Goal: Information Seeking & Learning: Check status

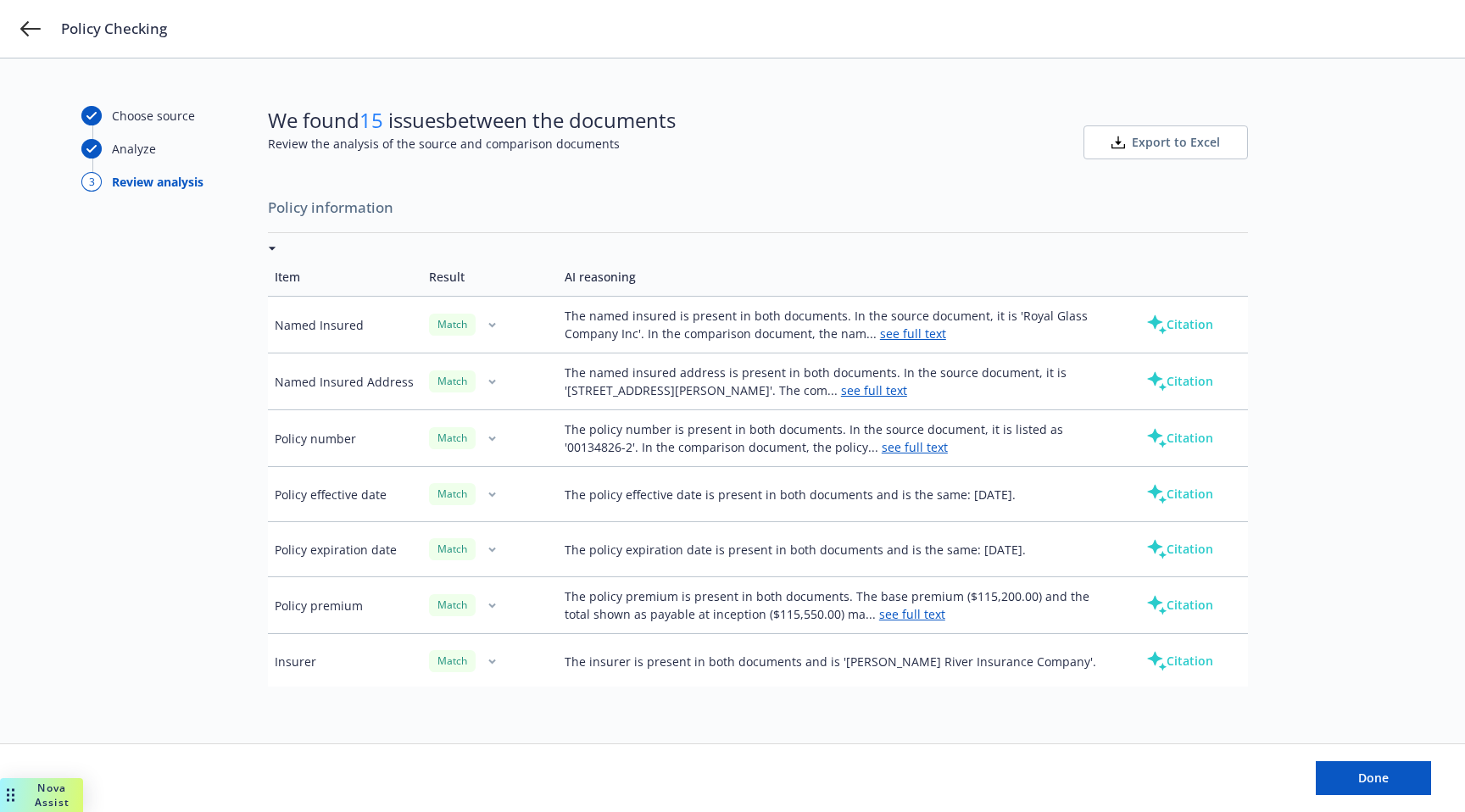
click at [1170, 326] on button "Citation" at bounding box center [1179, 325] width 121 height 34
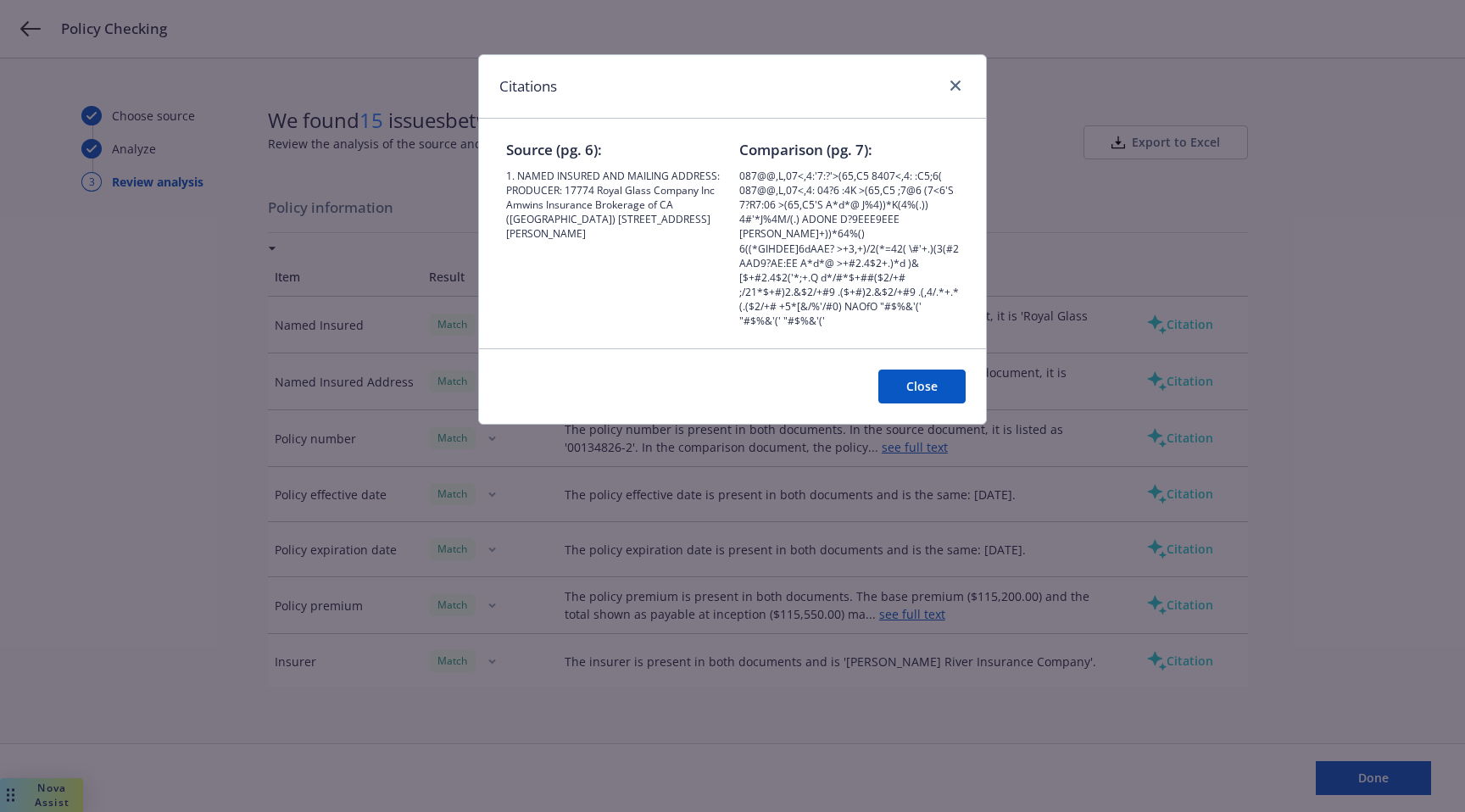
click at [820, 233] on span "087@@,L,07<,4:'7:?'>(65,C5 8407<,4: :C5;6( 087@@,L,07<,4: 04?6 :4K >(65,C5 ;7@6…" at bounding box center [849, 249] width 219 height 160
click at [921, 379] on button "Close" at bounding box center [923, 387] width 88 height 34
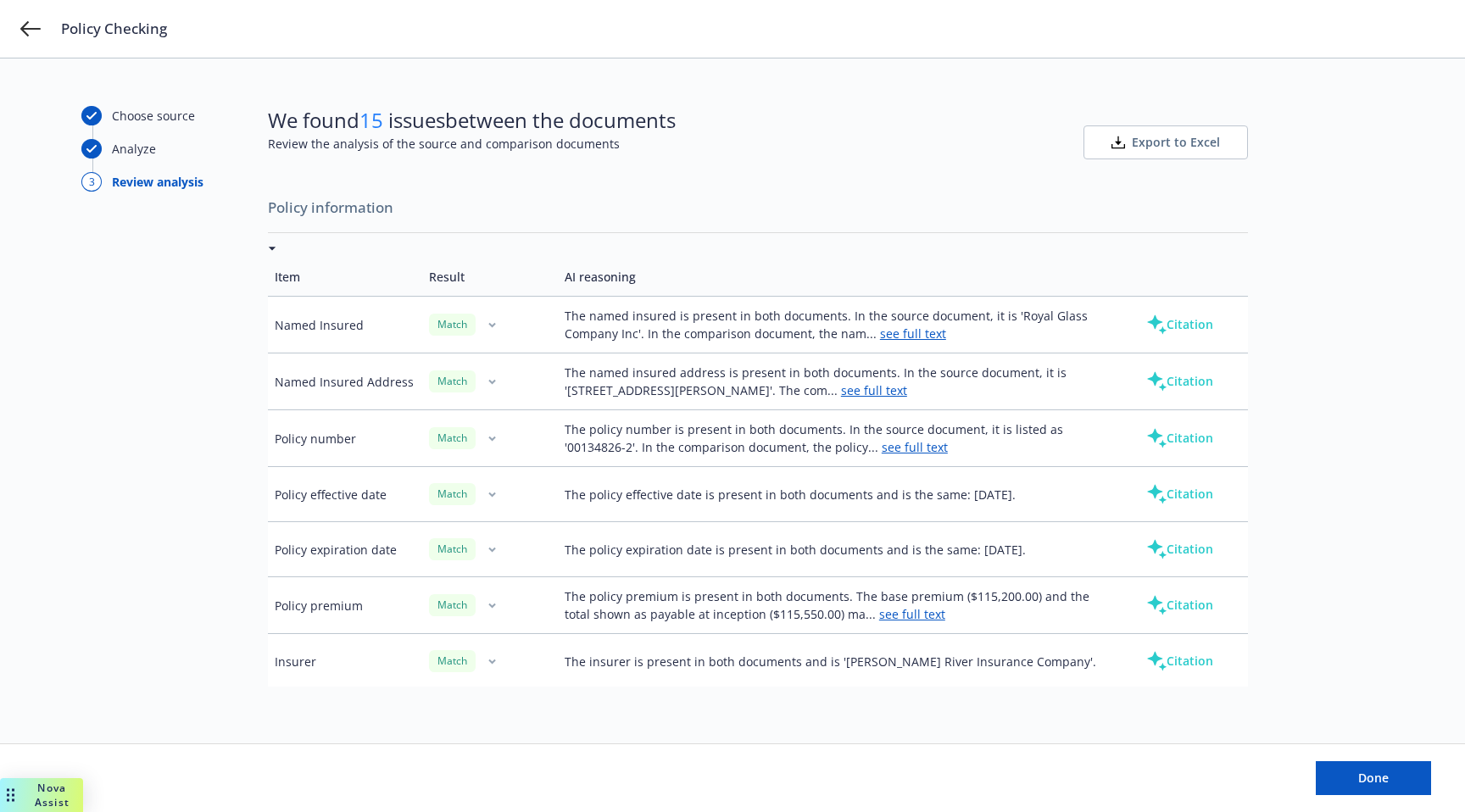
click at [1158, 431] on button "Citation" at bounding box center [1179, 438] width 121 height 34
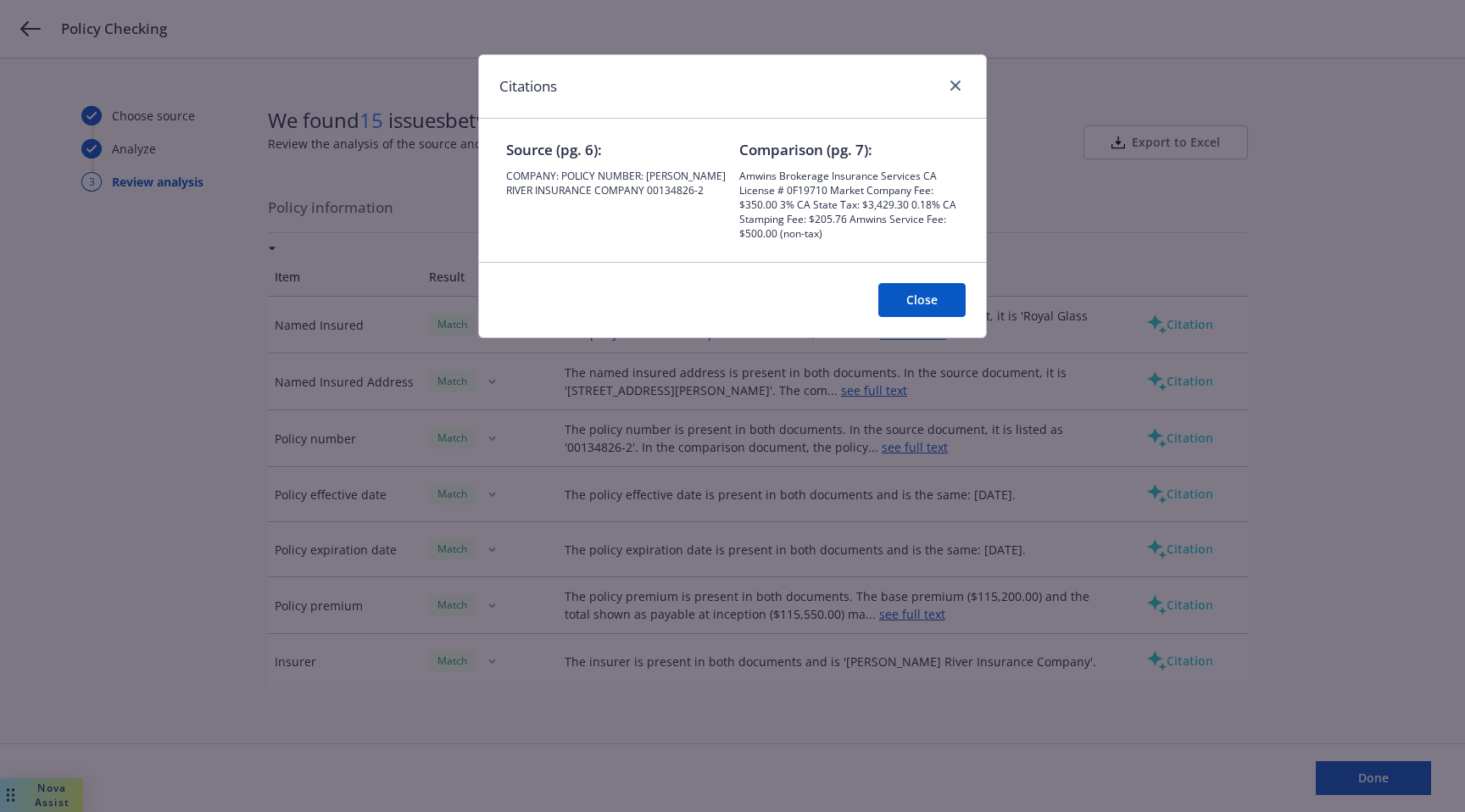
click at [899, 289] on button "Close" at bounding box center [923, 300] width 88 height 34
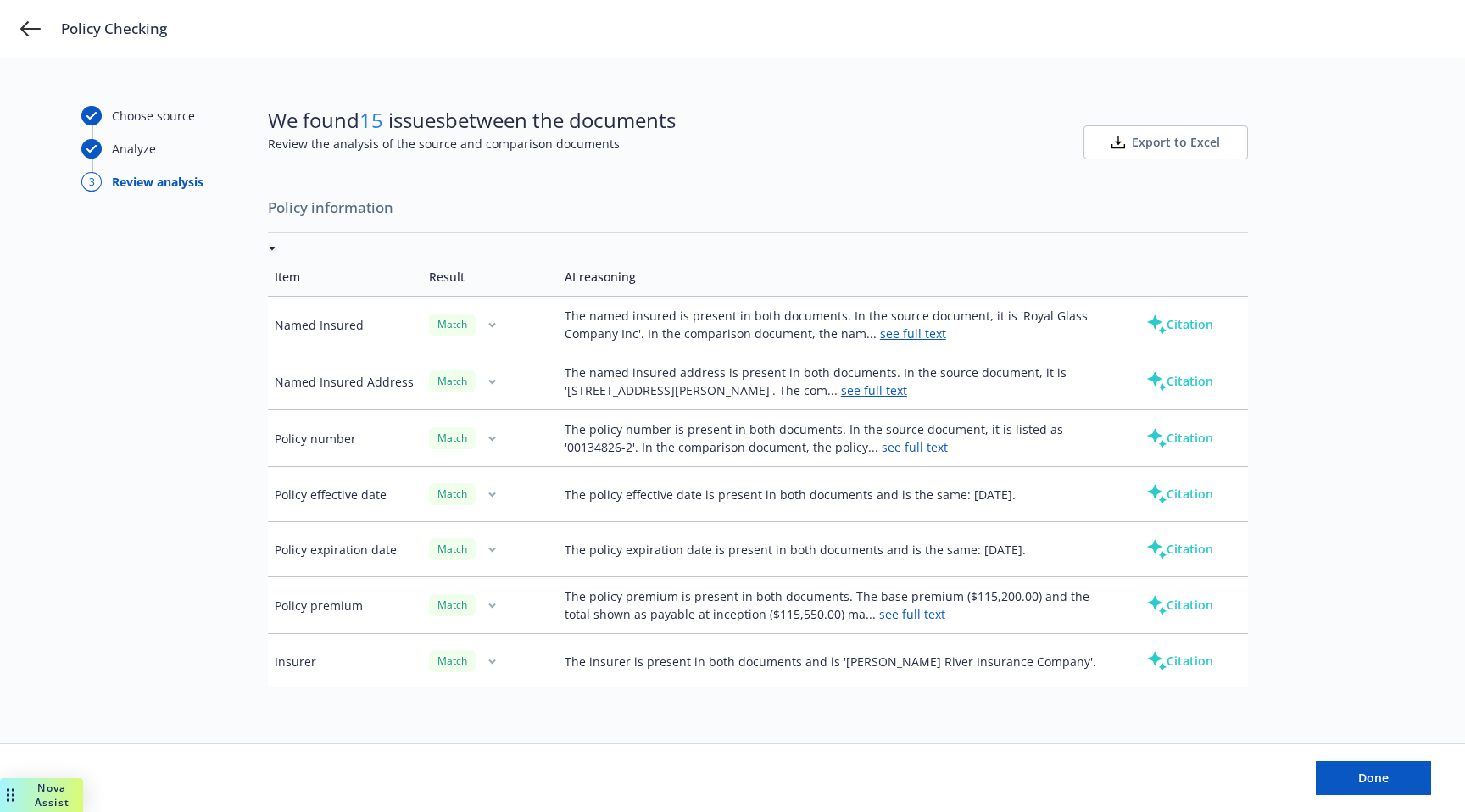
click at [1159, 392] on button "Citation" at bounding box center [1179, 381] width 121 height 34
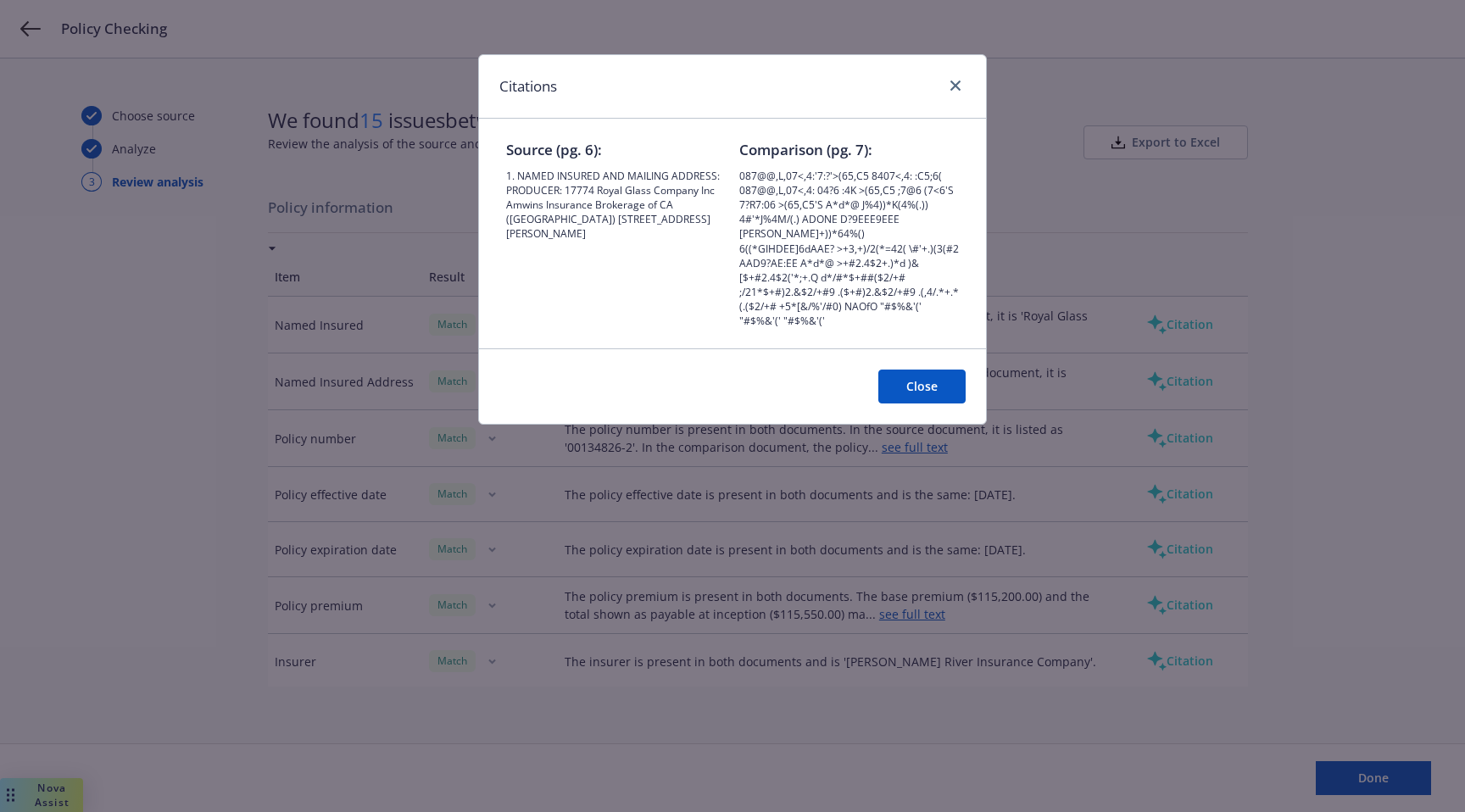
click at [914, 391] on div "Close" at bounding box center [733, 386] width 507 height 75
click at [927, 377] on button "Close" at bounding box center [923, 387] width 88 height 34
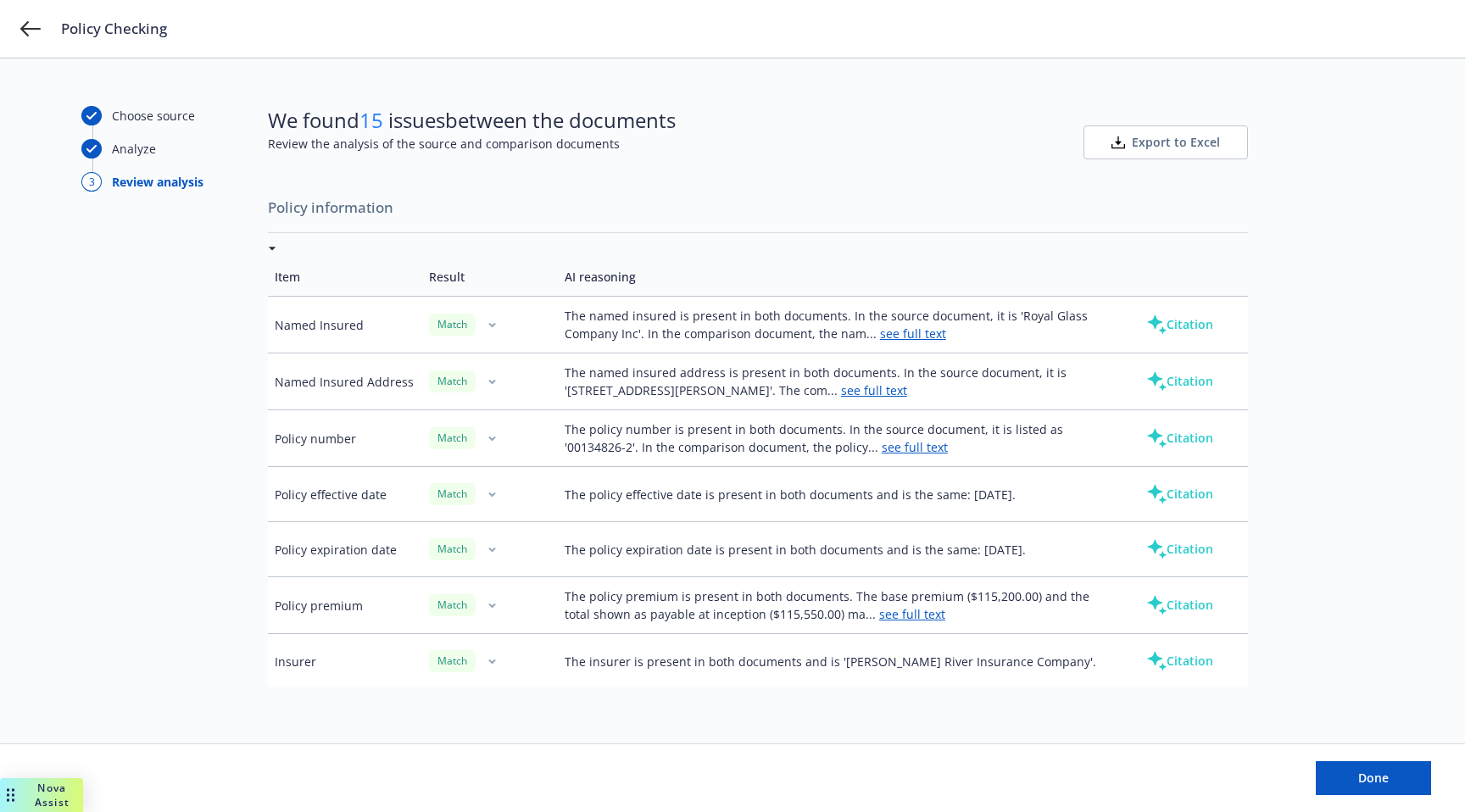
click at [1186, 454] on button "Citation" at bounding box center [1179, 438] width 121 height 34
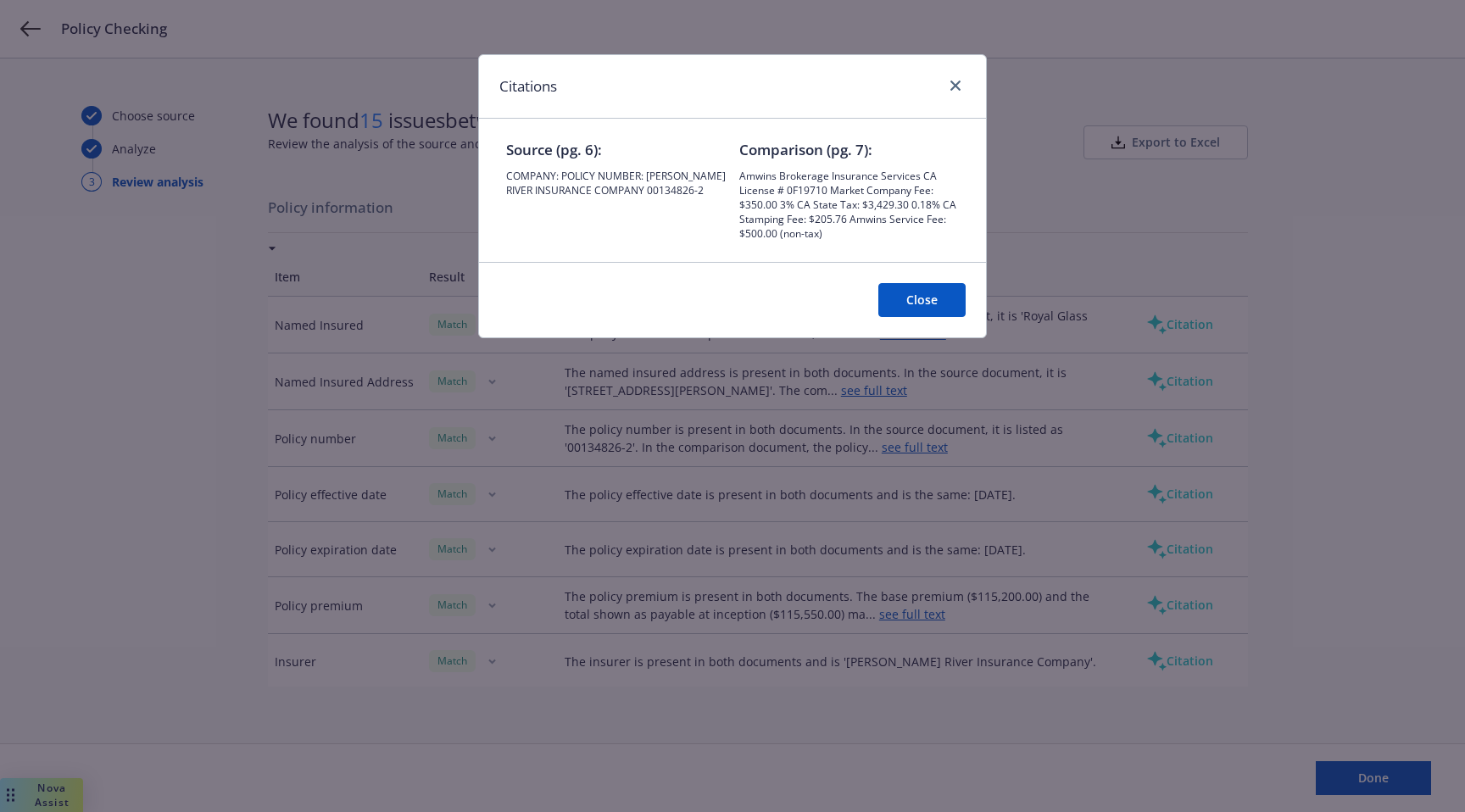
click at [932, 303] on button "Close" at bounding box center [923, 300] width 88 height 34
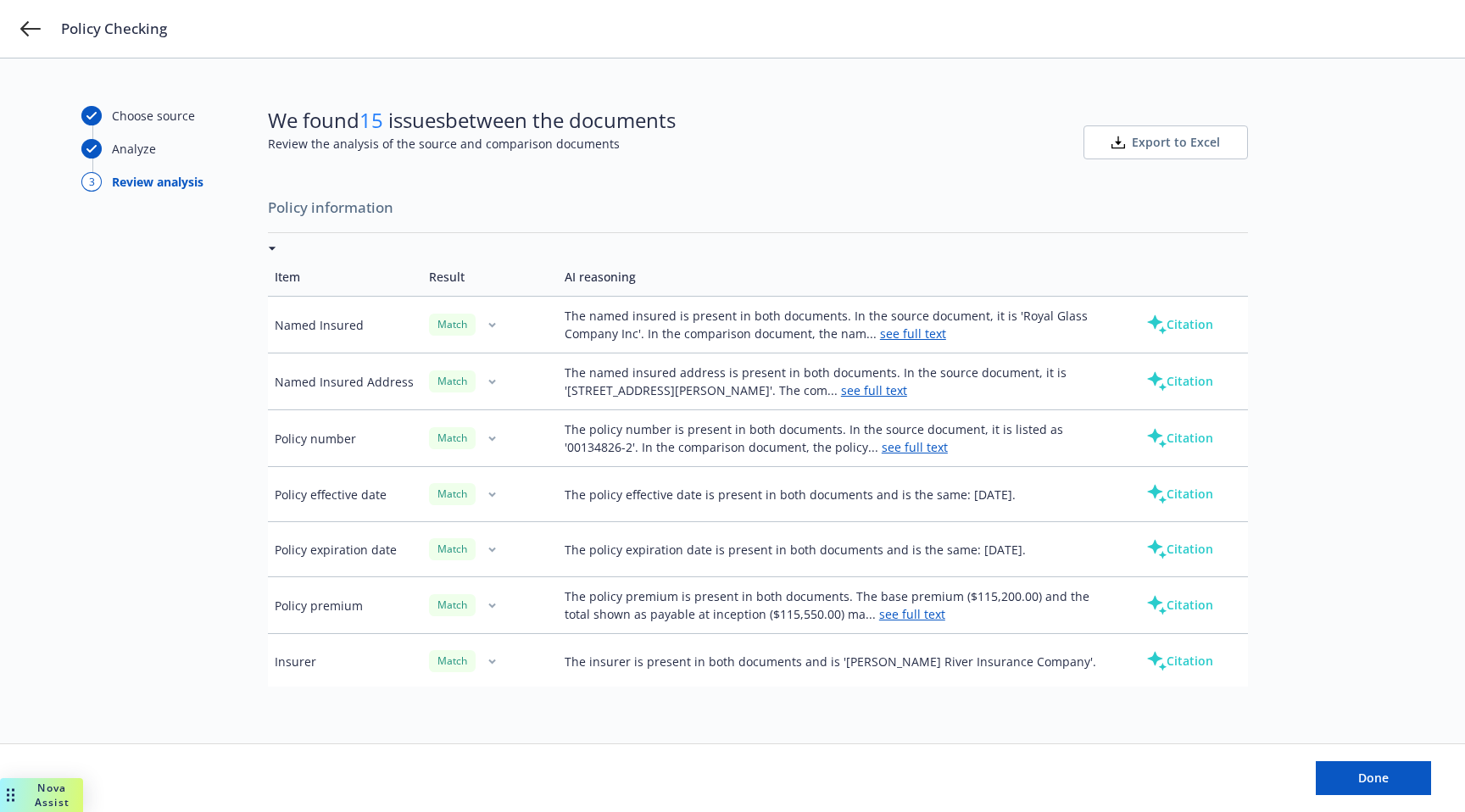
click at [1160, 557] on button "Citation" at bounding box center [1179, 550] width 121 height 34
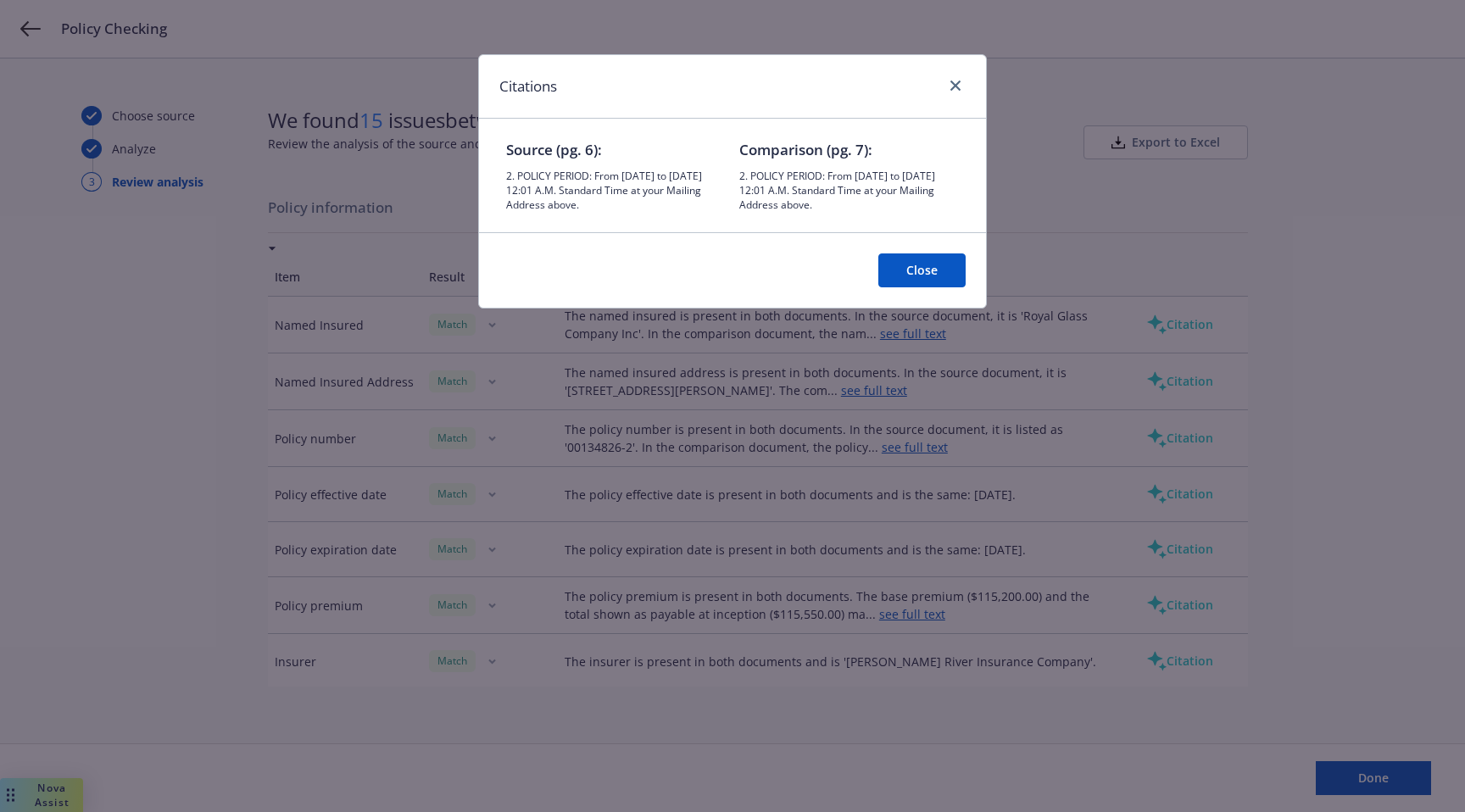
click at [921, 278] on button "Close" at bounding box center [923, 271] width 88 height 34
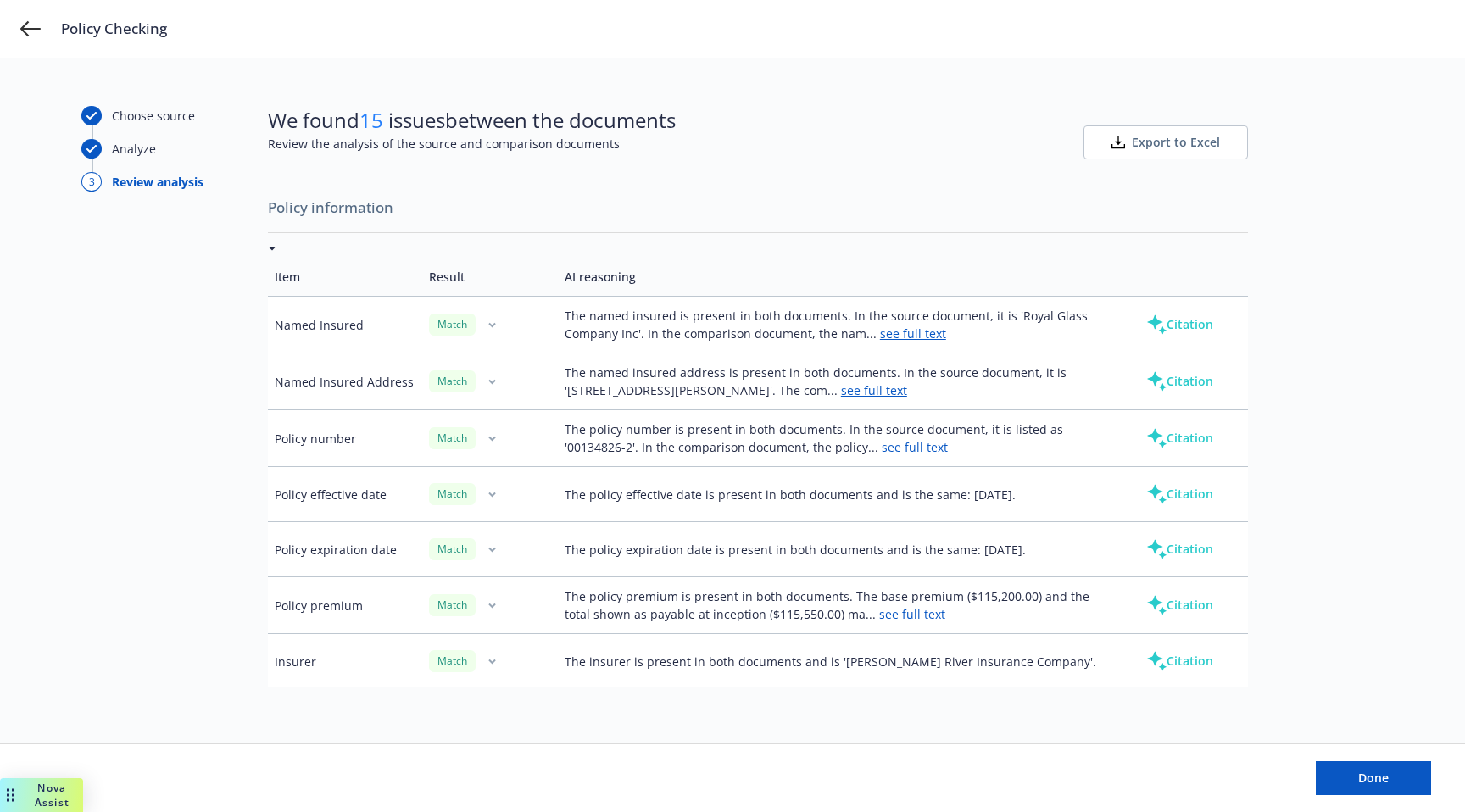
click at [1192, 326] on button "Citation" at bounding box center [1179, 325] width 121 height 34
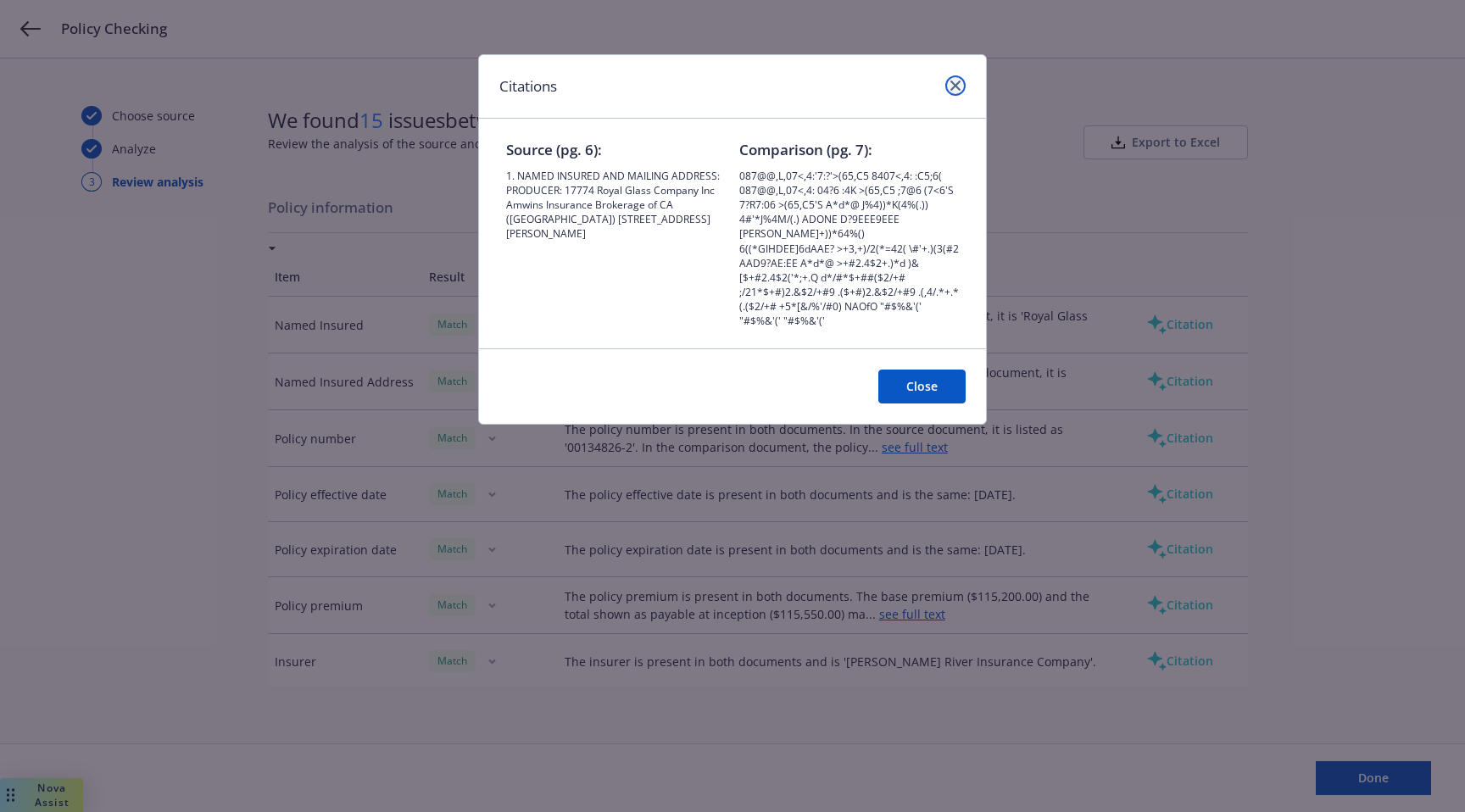
click at [956, 84] on icon "close" at bounding box center [955, 86] width 10 height 10
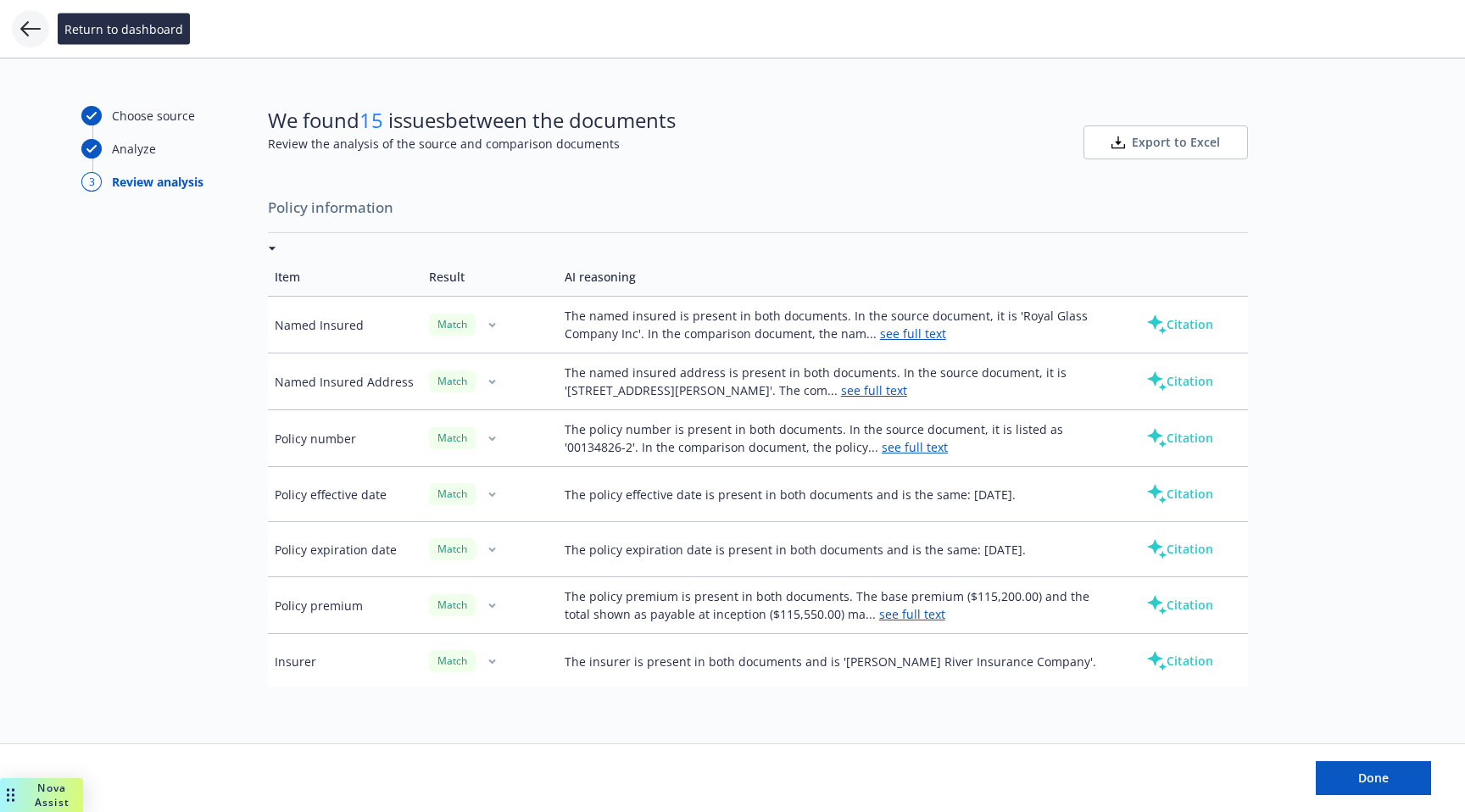
click at [27, 20] on icon at bounding box center [30, 29] width 20 height 20
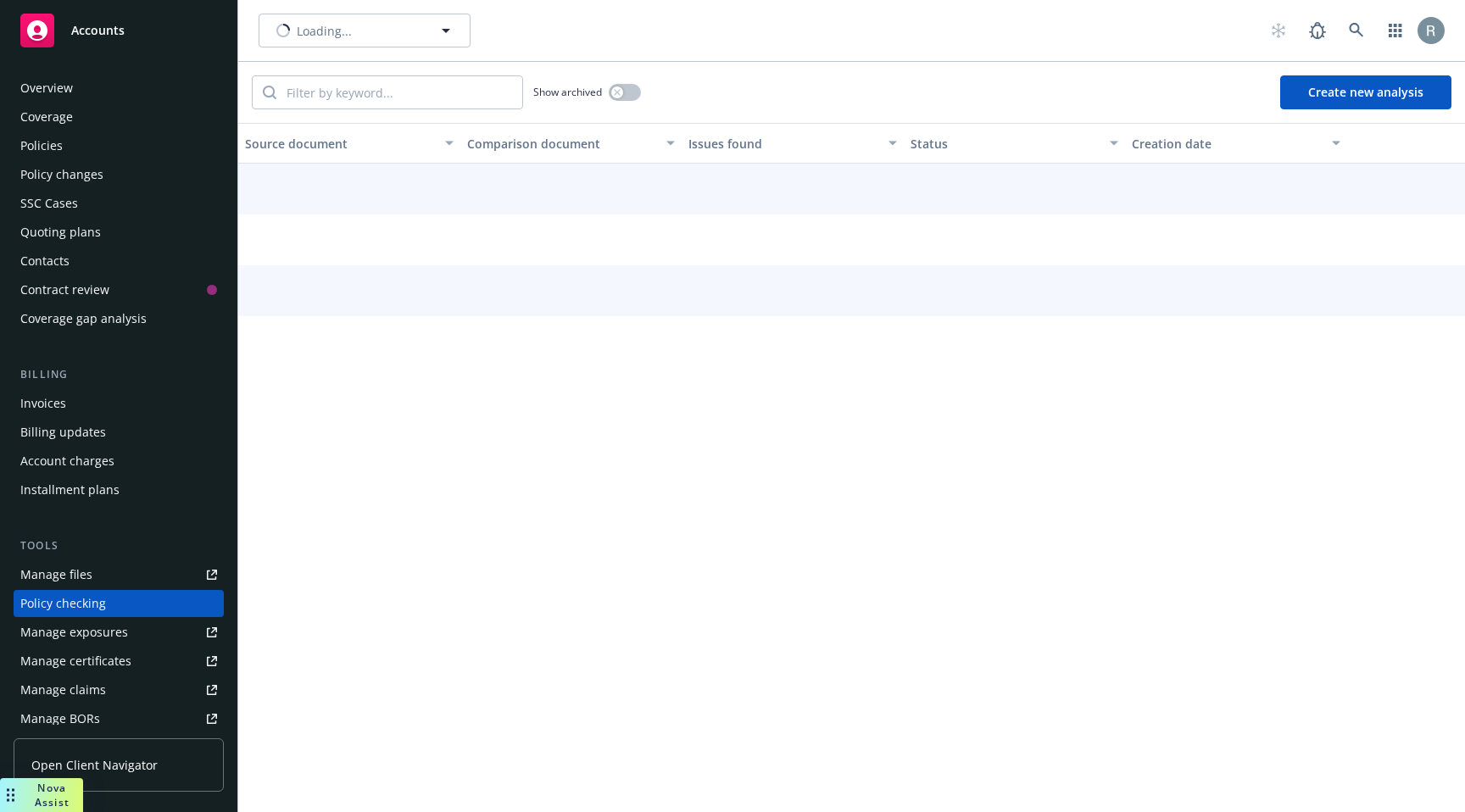
scroll to position [171, 0]
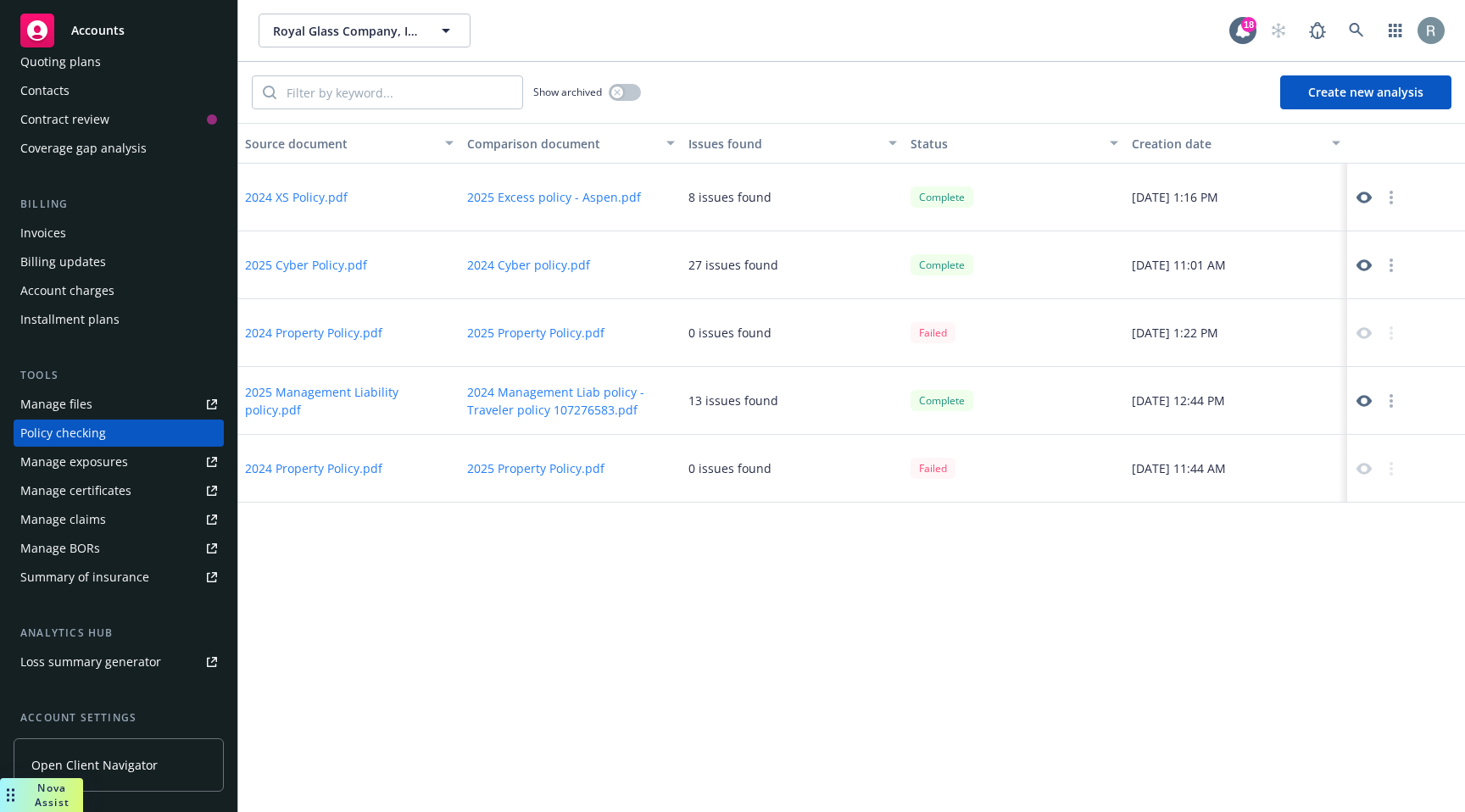
click at [839, 715] on div "Source document Comparison document Issues found Status Creation date 2024 XS P…" at bounding box center [851, 467] width 1227 height 689
click at [628, 92] on button "button" at bounding box center [625, 92] width 32 height 17
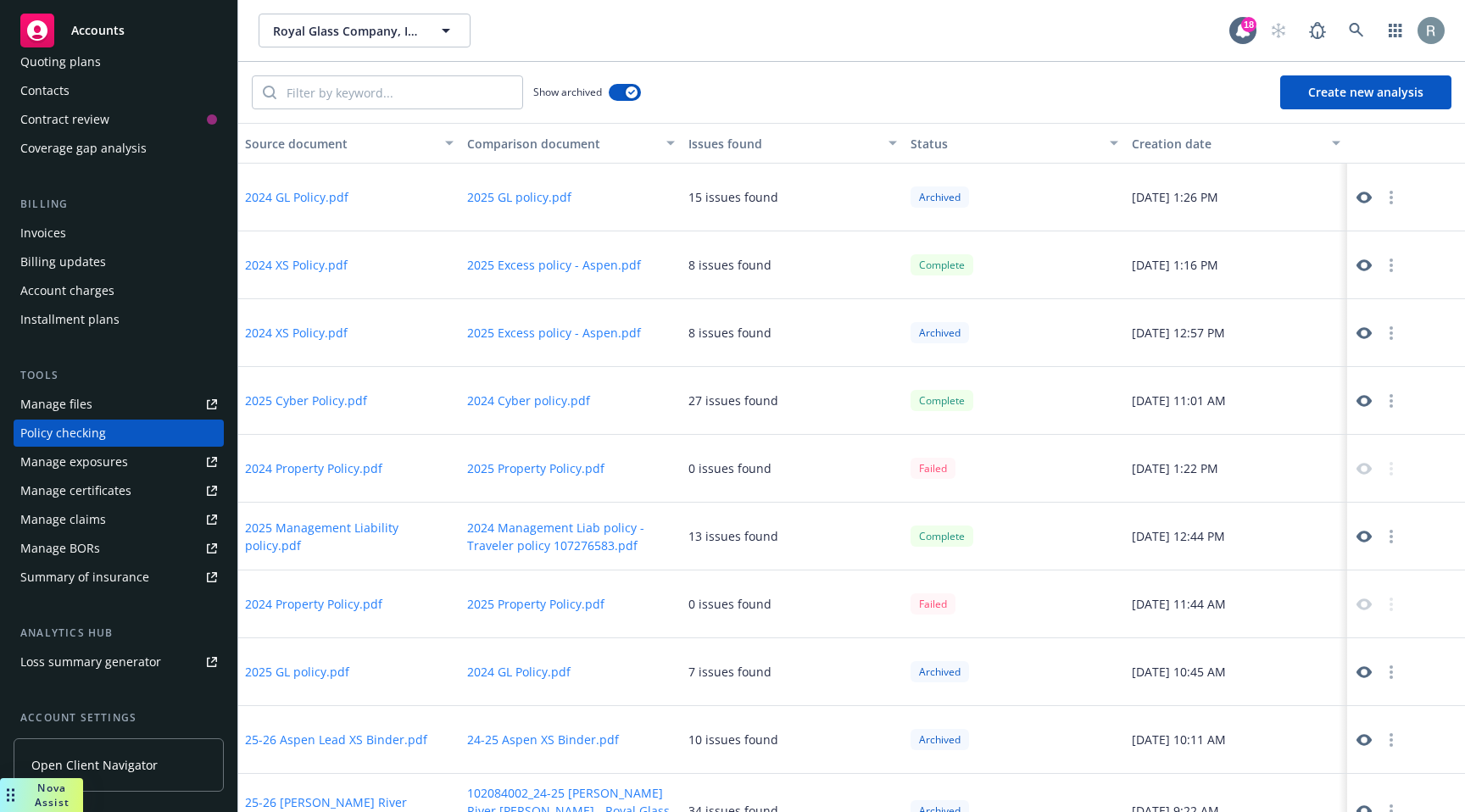
click at [532, 201] on button "2025 GL policy.pdf" at bounding box center [519, 196] width 104 height 18
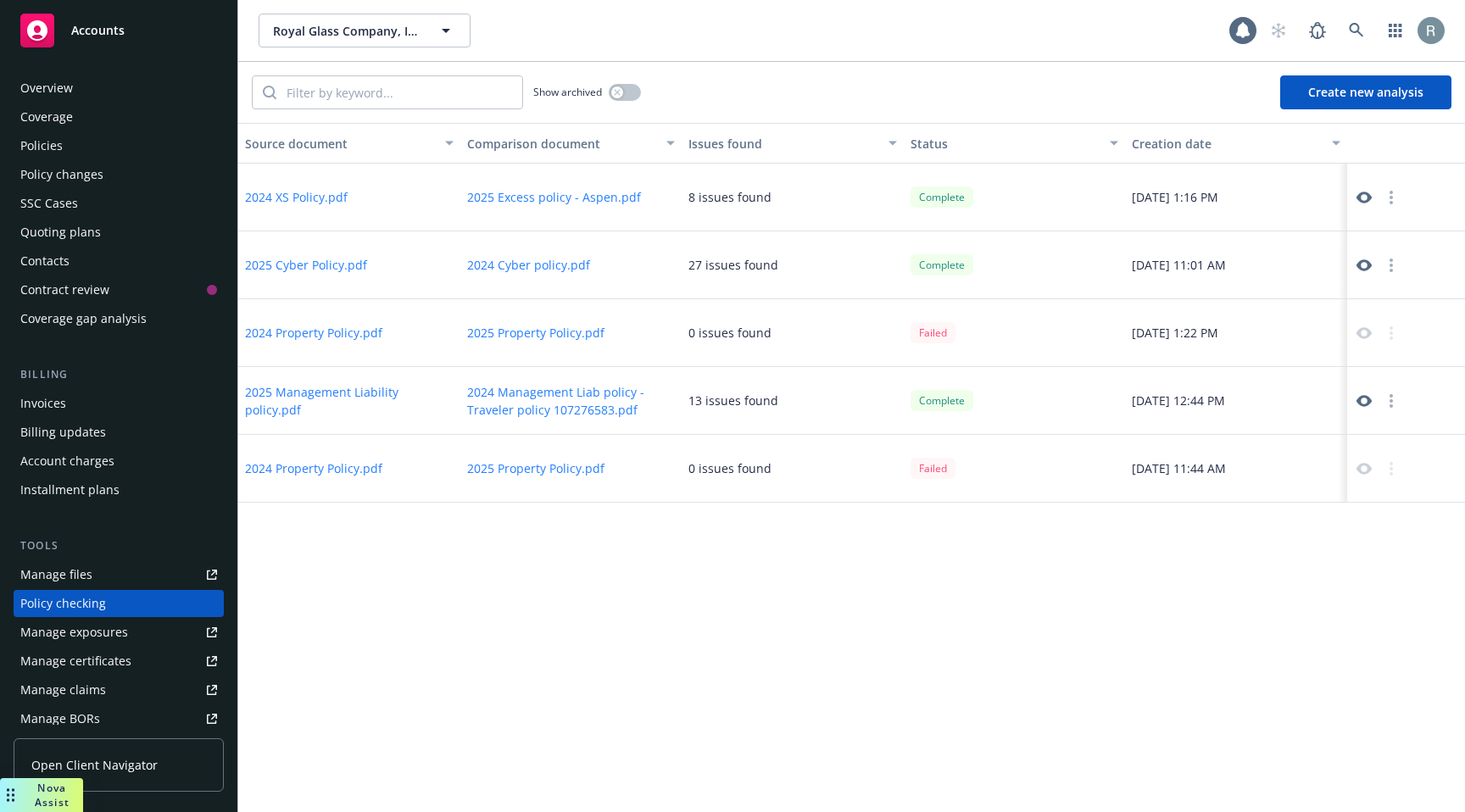
scroll to position [171, 0]
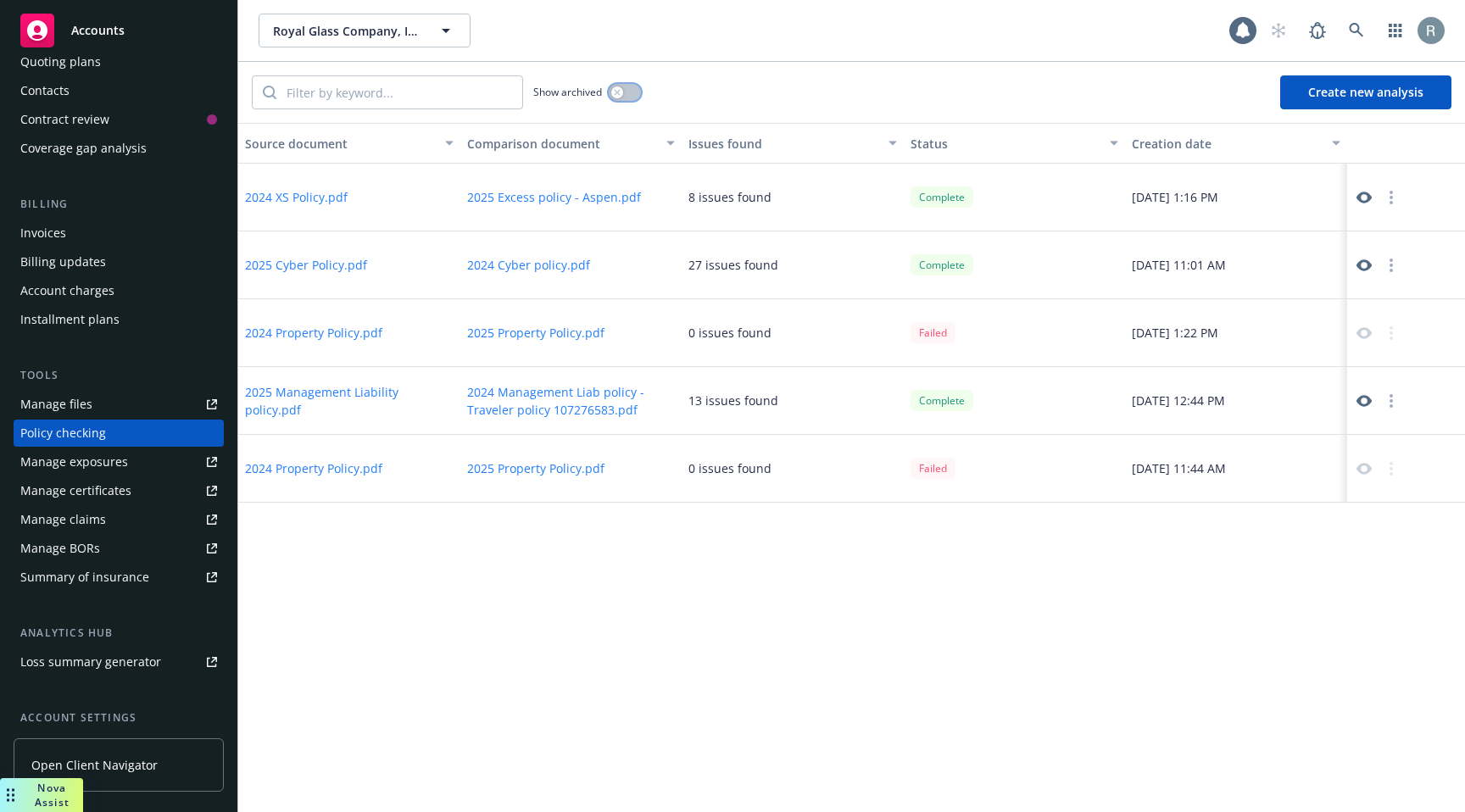
click at [621, 92] on div "button" at bounding box center [617, 92] width 11 height 11
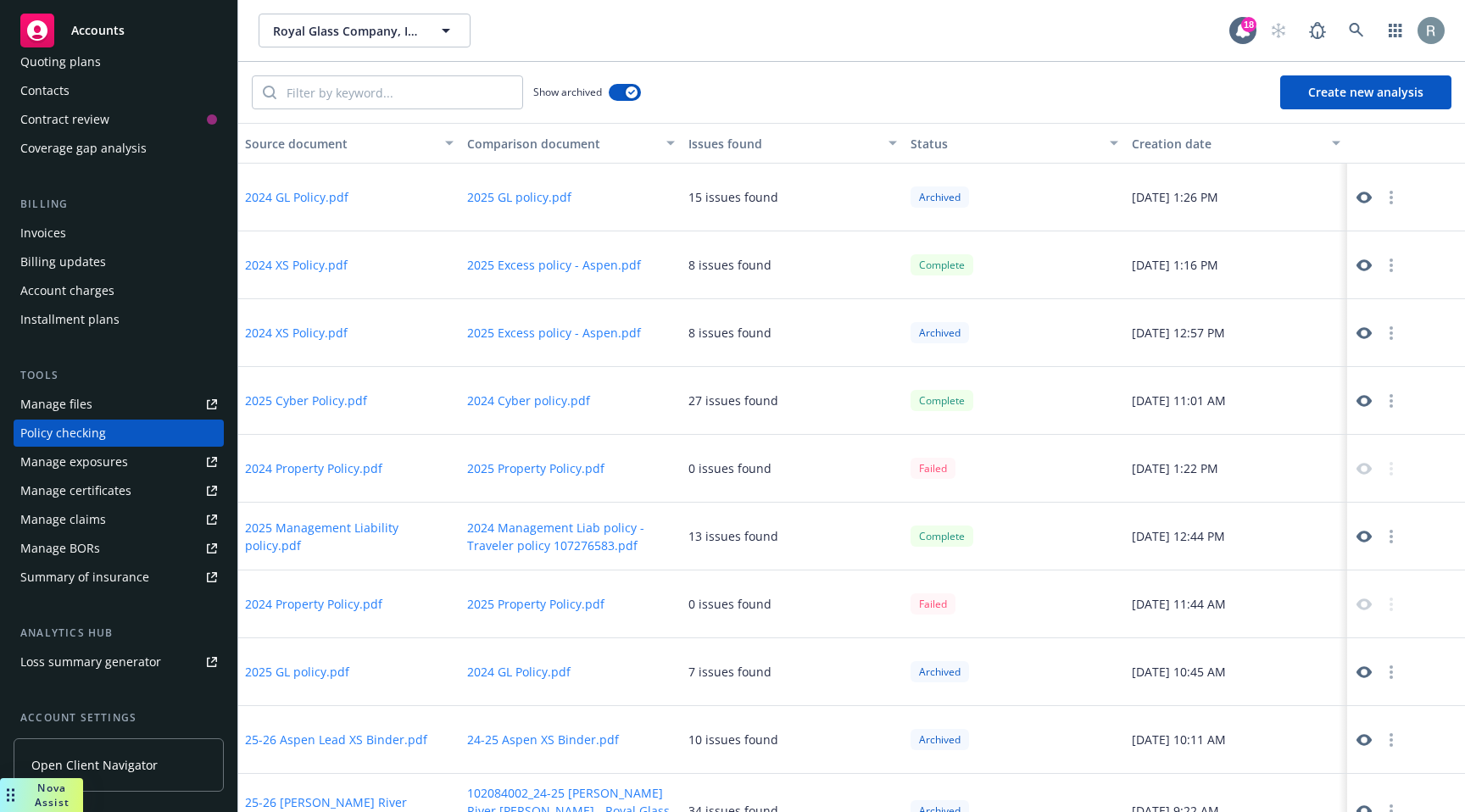
click at [1356, 197] on icon at bounding box center [1364, 197] width 15 height 15
click at [519, 202] on button "2025 GL policy.pdf" at bounding box center [519, 196] width 104 height 18
click at [1347, 195] on div at bounding box center [1406, 197] width 118 height 68
click at [1356, 195] on icon at bounding box center [1364, 197] width 15 height 15
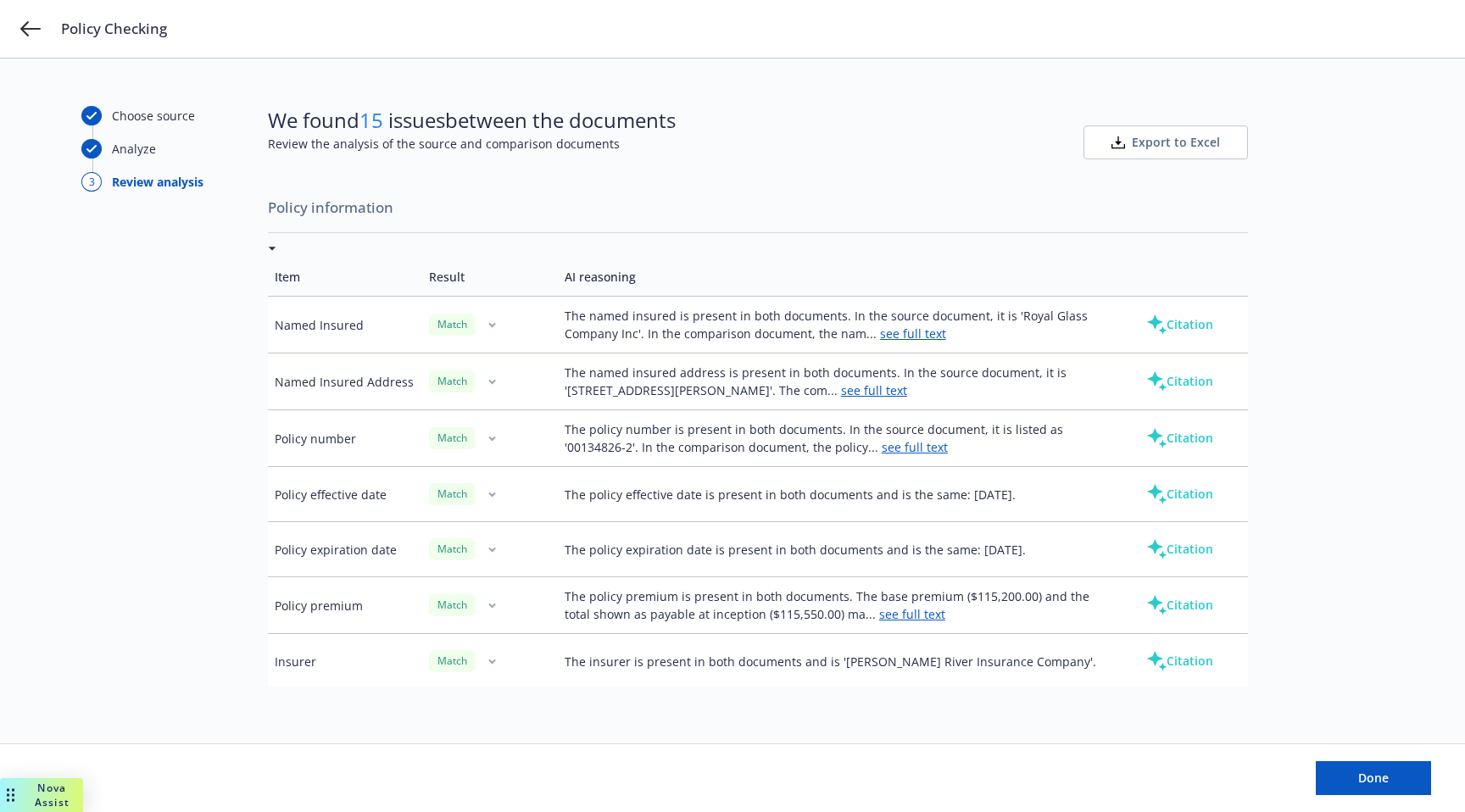
click at [1166, 327] on button "Citation" at bounding box center [1179, 325] width 121 height 34
click at [917, 332] on link "see full text" at bounding box center [912, 334] width 66 height 16
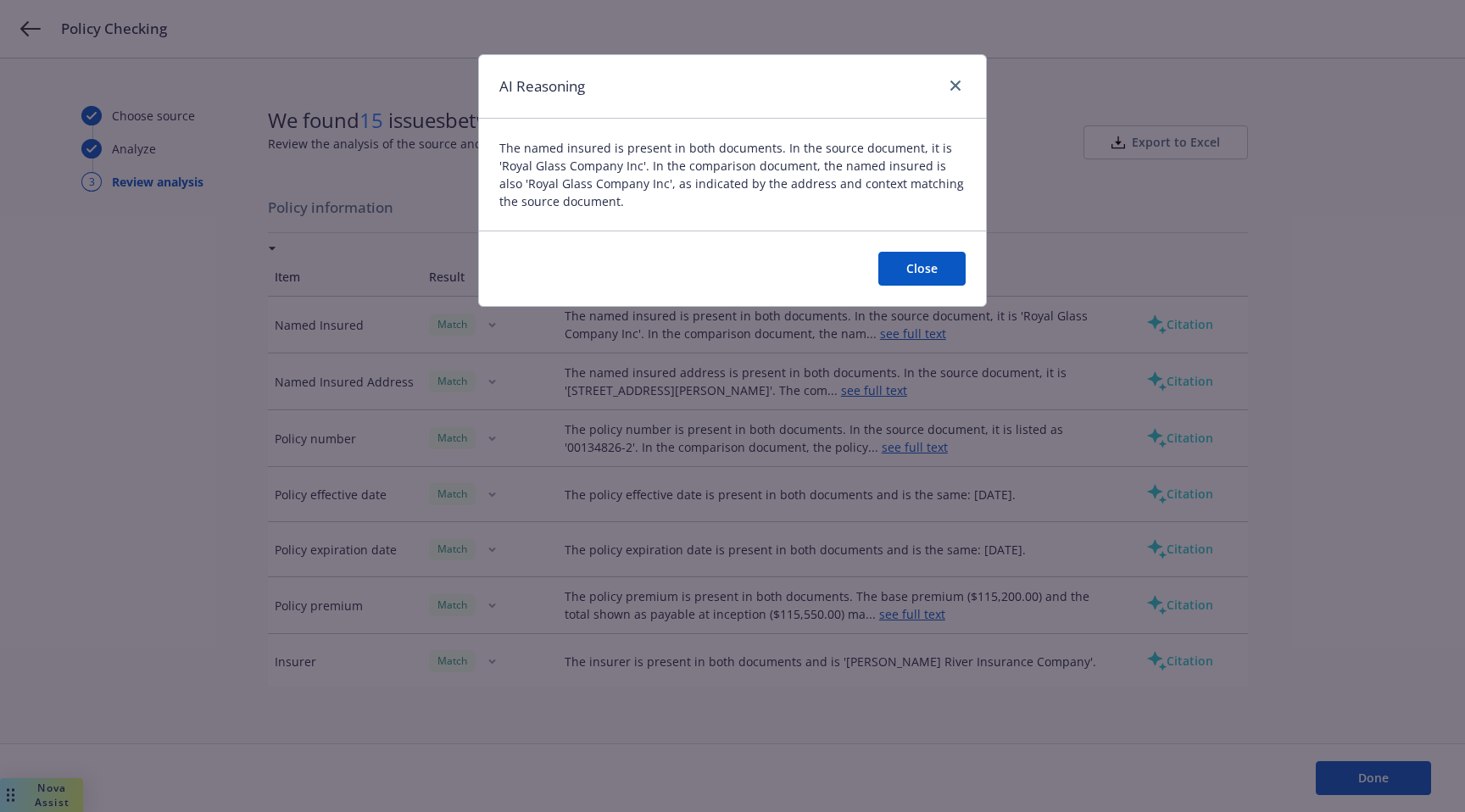
drag, startPoint x: 932, startPoint y: 269, endPoint x: 1086, endPoint y: 324, distance: 163.5
click at [932, 270] on button "Close" at bounding box center [923, 269] width 88 height 34
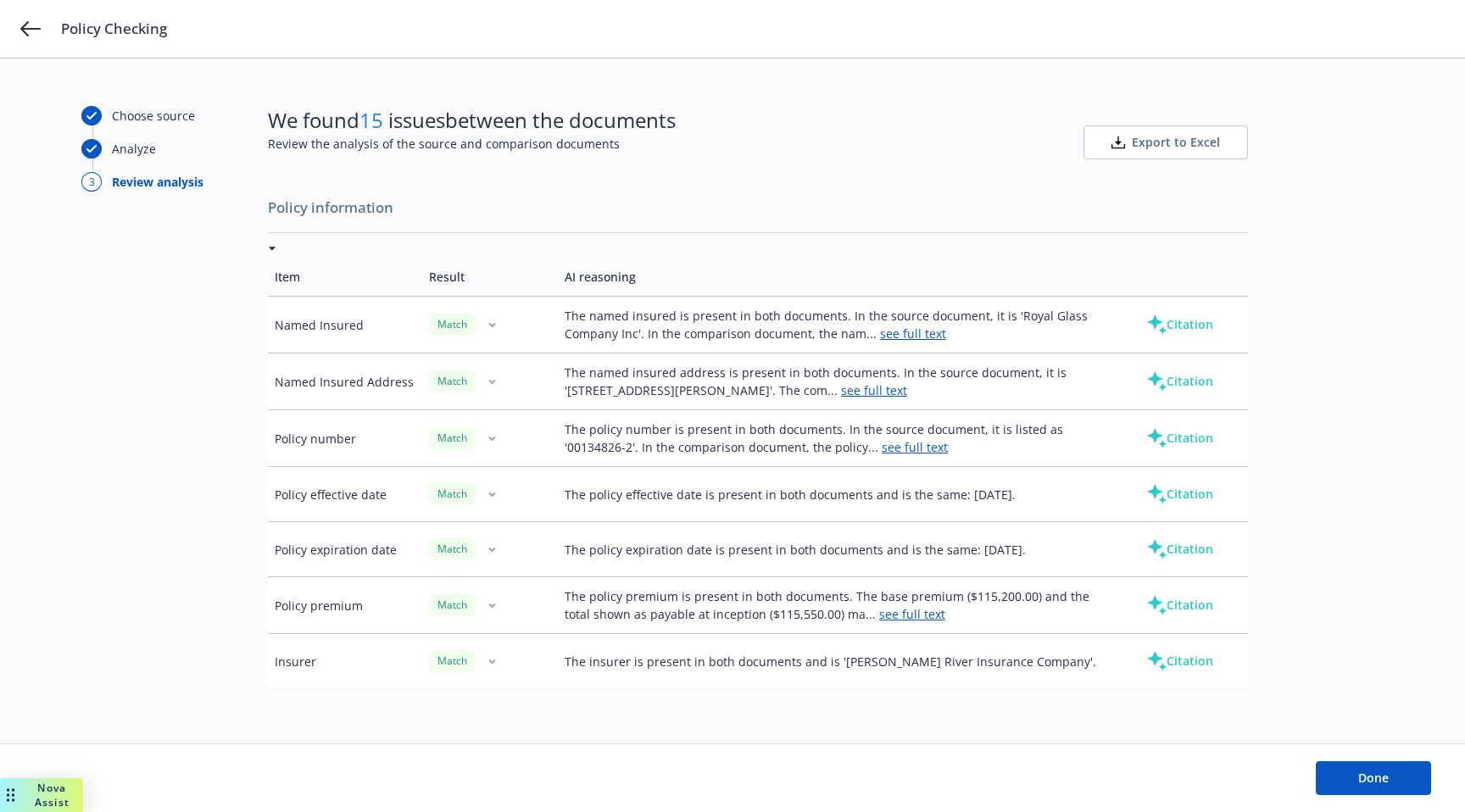
click at [1172, 320] on button "Citation" at bounding box center [1179, 325] width 121 height 34
